Goal: Task Accomplishment & Management: Manage account settings

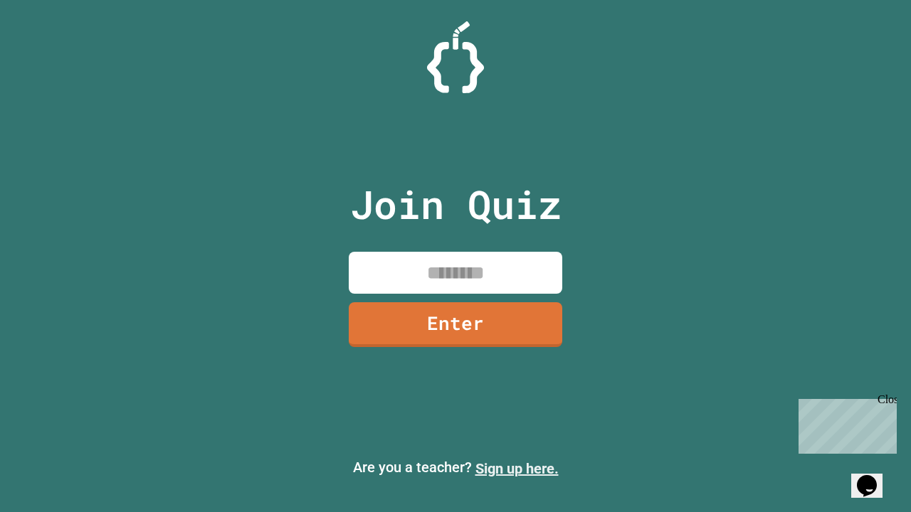
click at [517, 469] on link "Sign up here." at bounding box center [516, 468] width 83 height 17
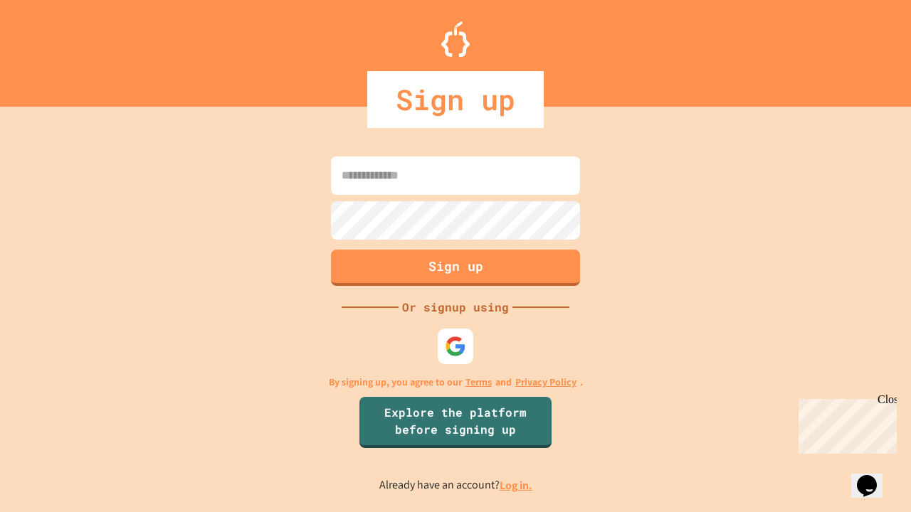
click at [517, 485] on link "Log in." at bounding box center [516, 485] width 33 height 15
